Goal: Find specific page/section: Find specific page/section

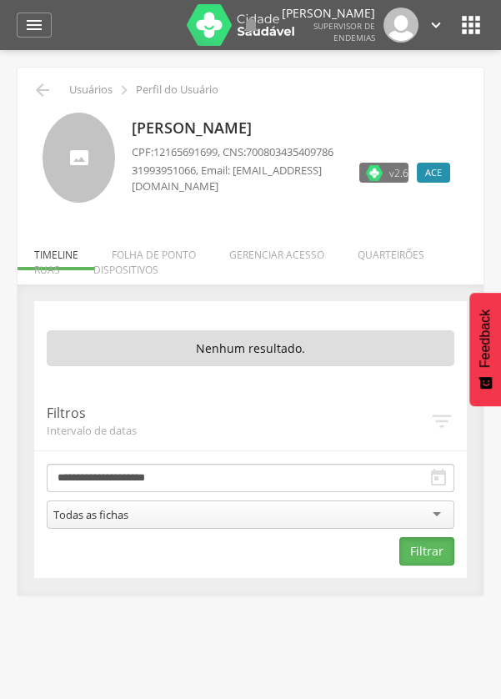
click at [414, 540] on button "Filtrar" at bounding box center [426, 551] width 55 height 28
click at [475, 38] on icon "" at bounding box center [471, 25] width 27 height 27
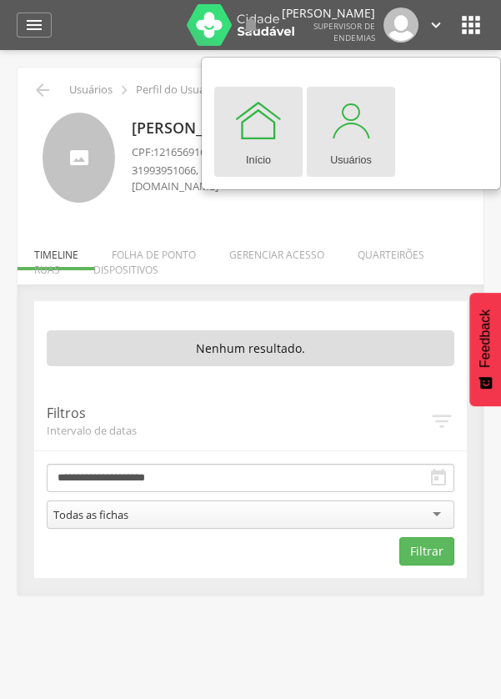
click at [345, 141] on div at bounding box center [351, 120] width 50 height 50
